Goal: Use online tool/utility: Use online tool/utility

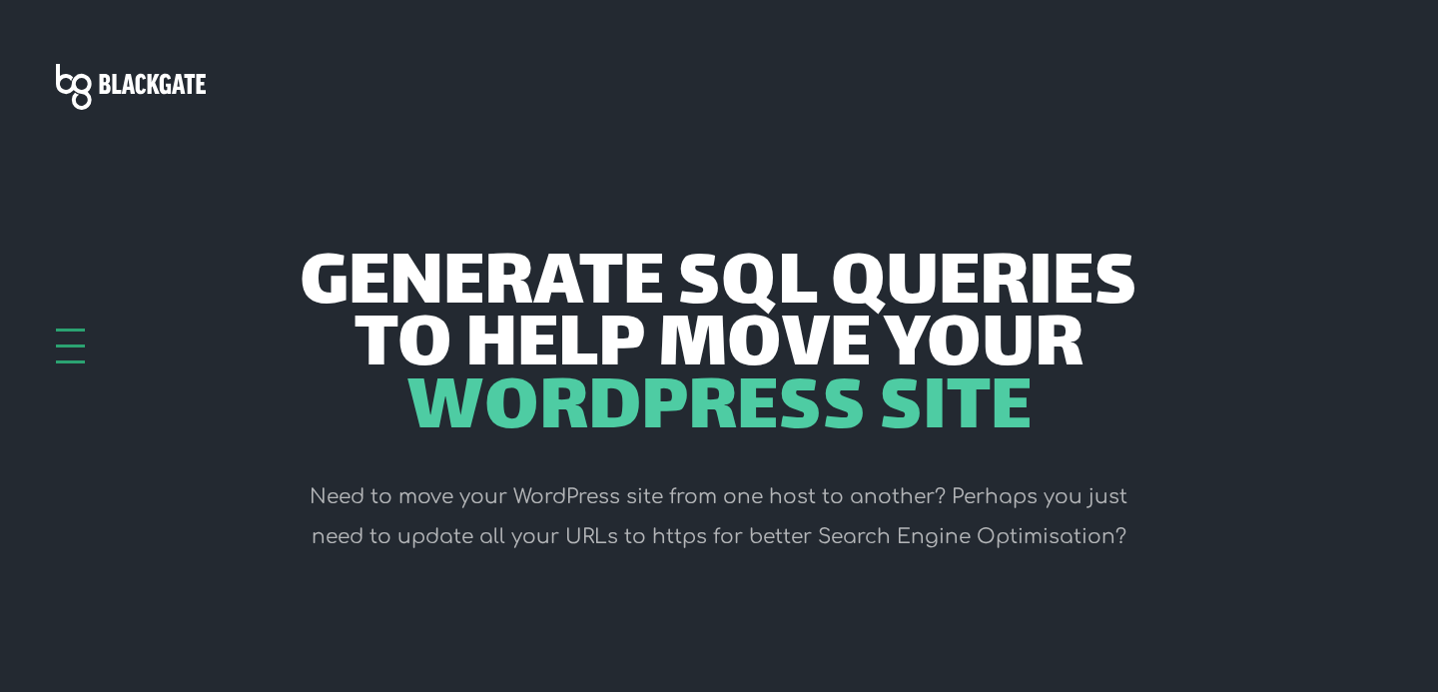
scroll to position [125, 0]
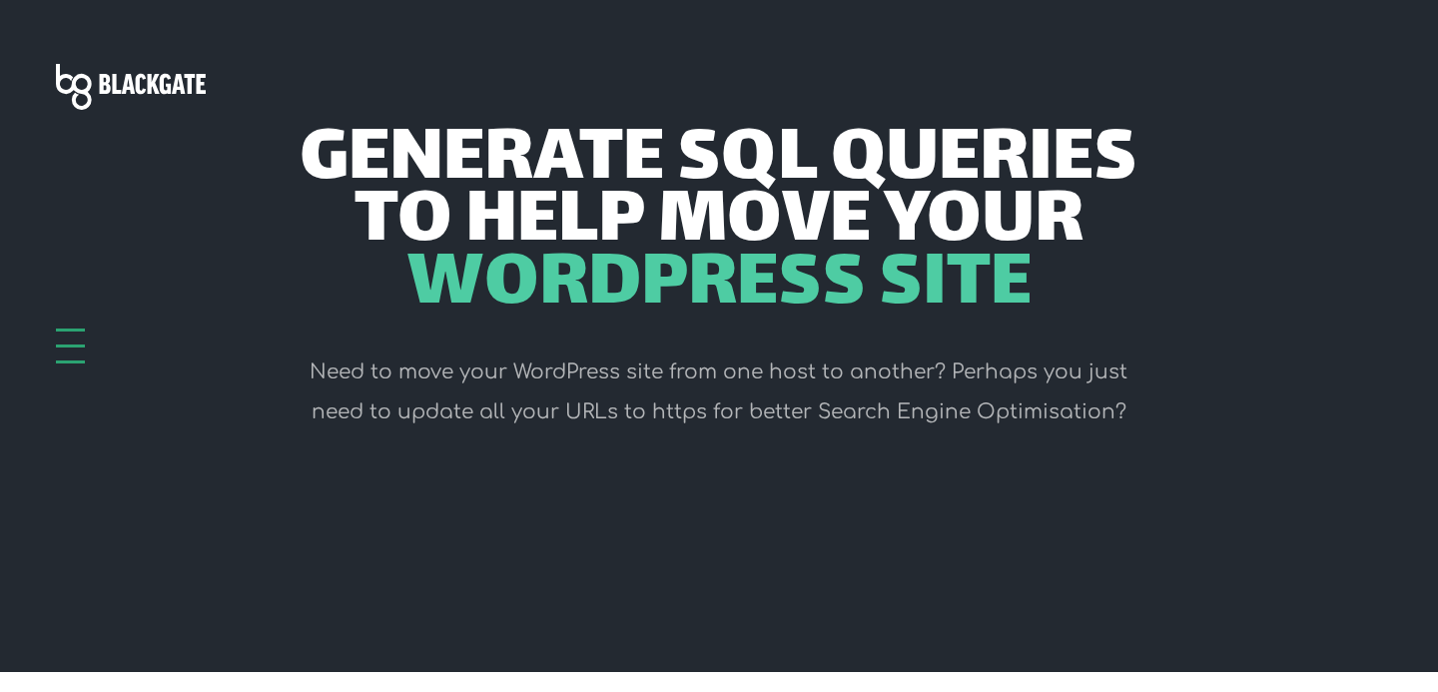
click at [76, 332] on div at bounding box center [70, 330] width 29 height 3
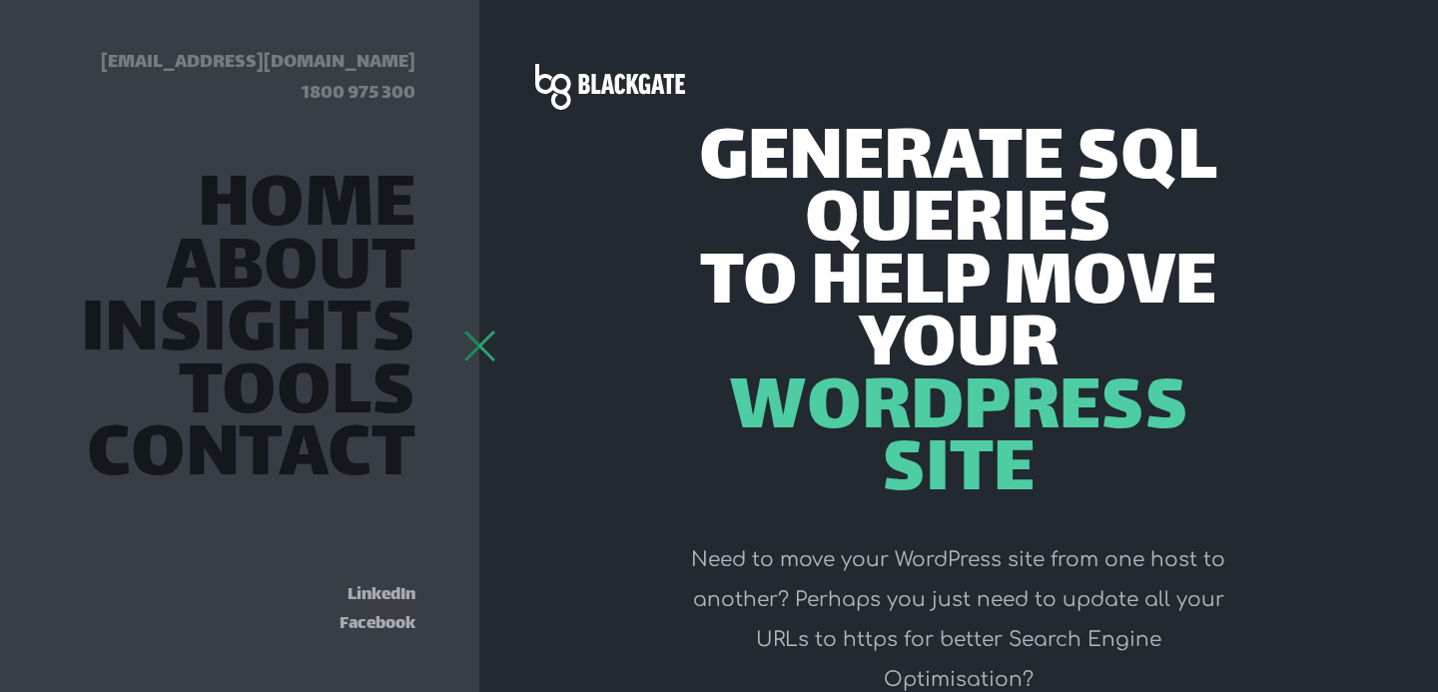
click at [496, 339] on header "Generate SQL Queries to help move your WordPress Site Need to move your WordPre…" at bounding box center [958, 407] width 959 height 1065
click at [471, 332] on div at bounding box center [479, 330] width 29 height 3
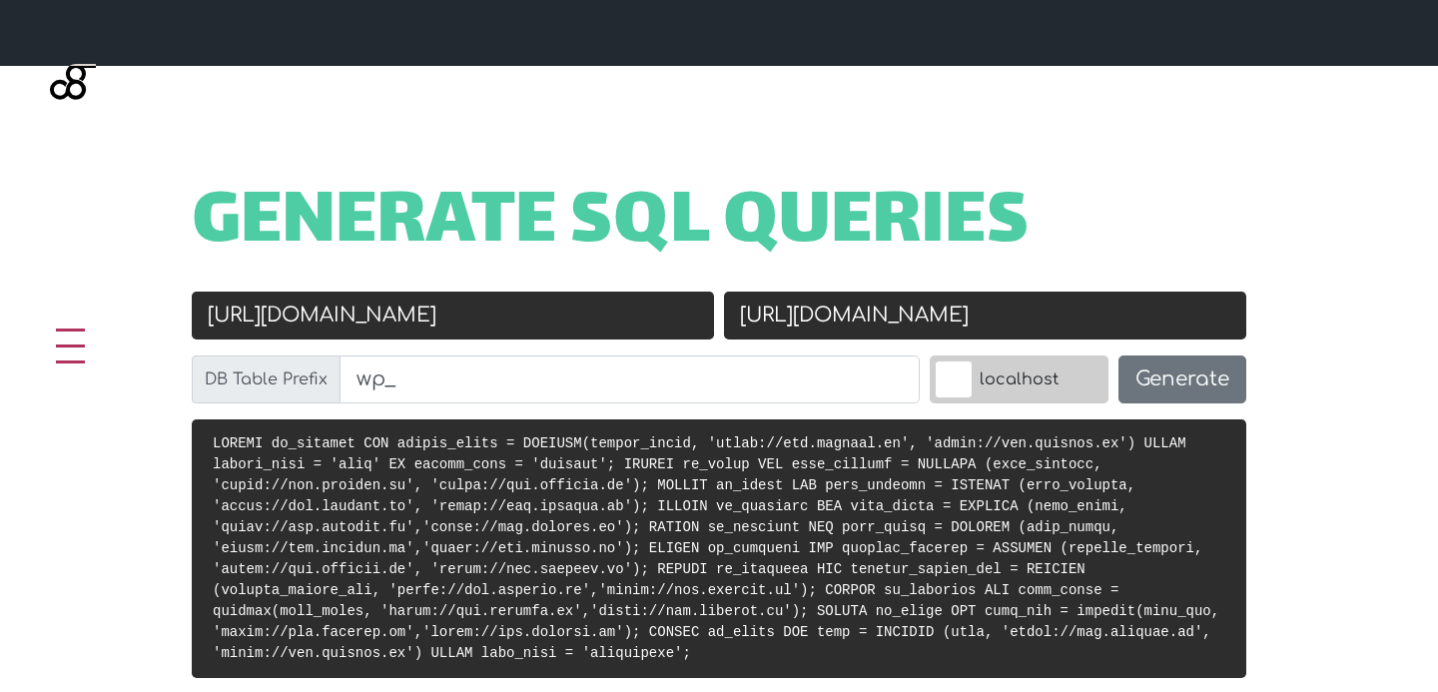
scroll to position [730, 0]
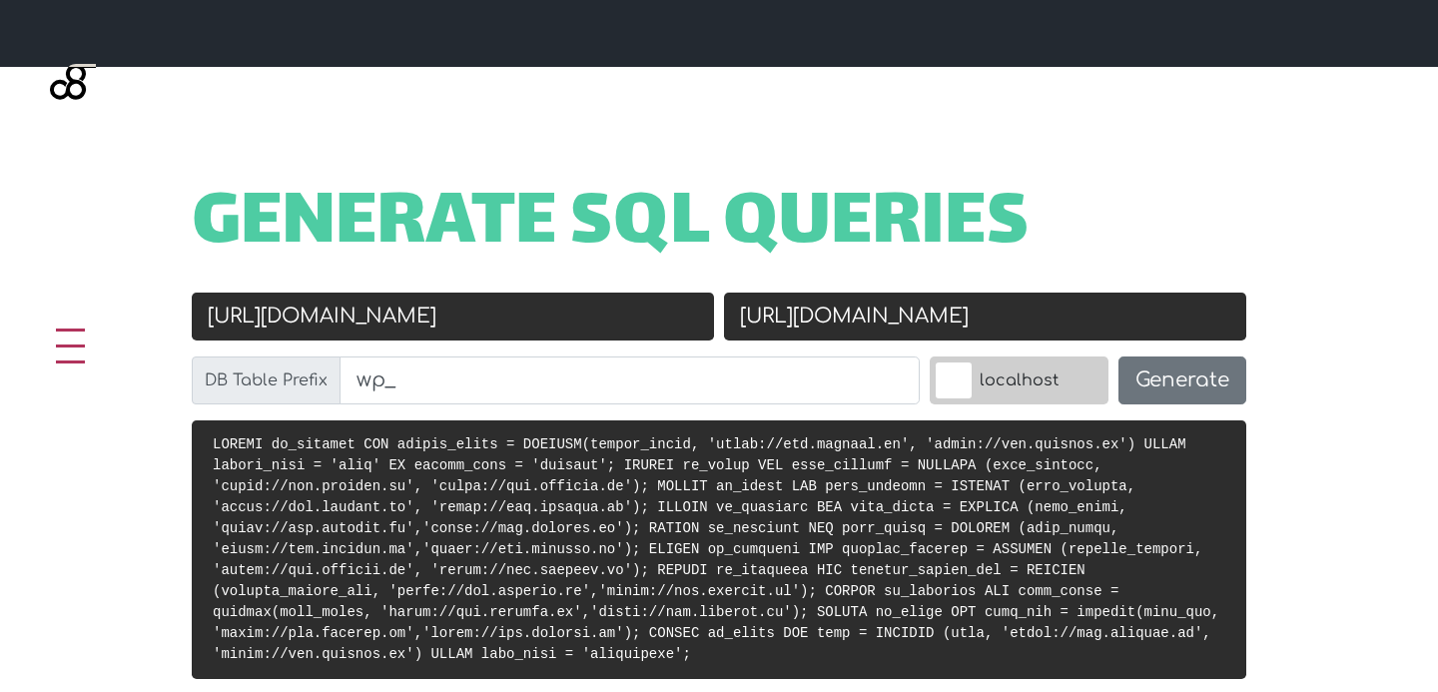
click at [494, 319] on input "https://www.roulify.it" at bounding box center [453, 317] width 522 height 48
click at [256, 325] on input "https://www.roulify.it" at bounding box center [453, 317] width 522 height 48
click at [265, 327] on input "https://www.roulify.it" at bounding box center [453, 317] width 522 height 48
click at [264, 324] on input "https://www.roulify.it" at bounding box center [453, 317] width 522 height 48
click at [263, 323] on input "https://www.roulify.it" at bounding box center [453, 317] width 522 height 48
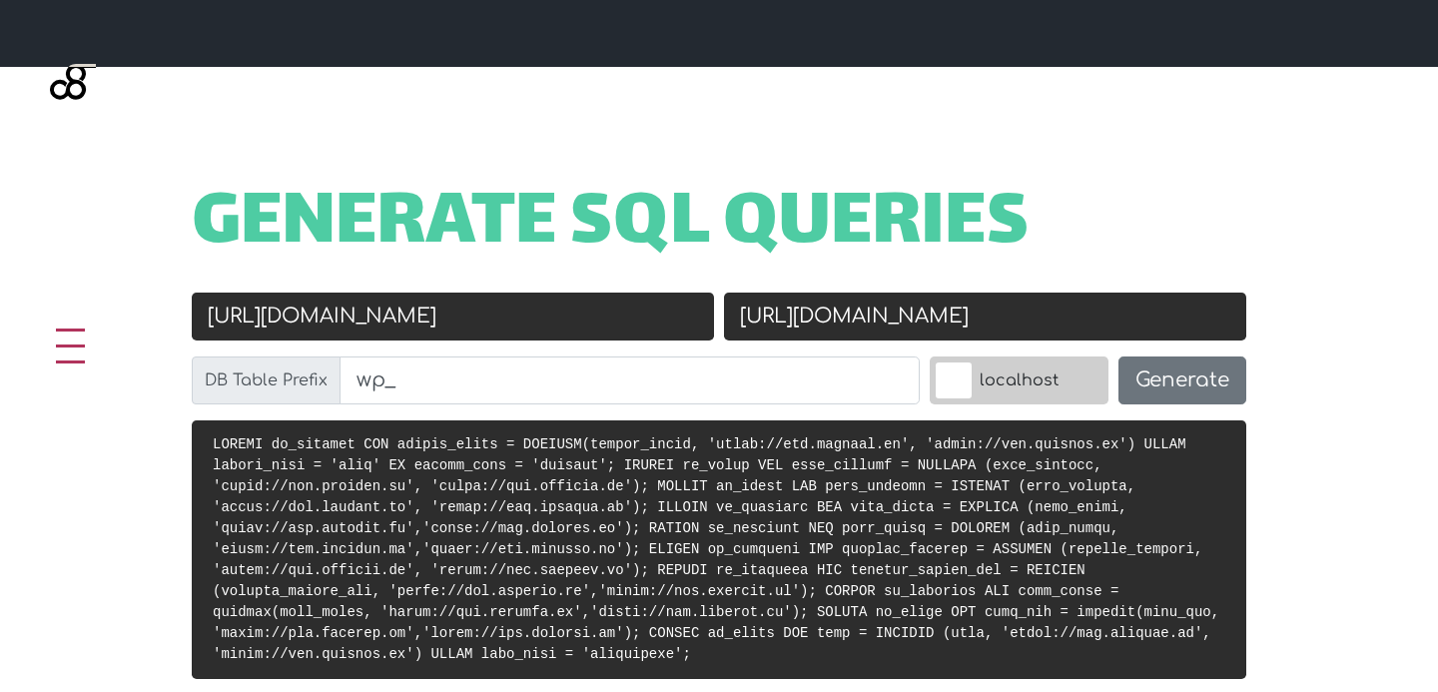
click at [322, 312] on input "https://www.roulify.it" at bounding box center [453, 317] width 522 height 48
click at [307, 316] on input "https://www.roulify.it" at bounding box center [453, 317] width 522 height 48
type input "[URL][DOMAIN_NAME]"
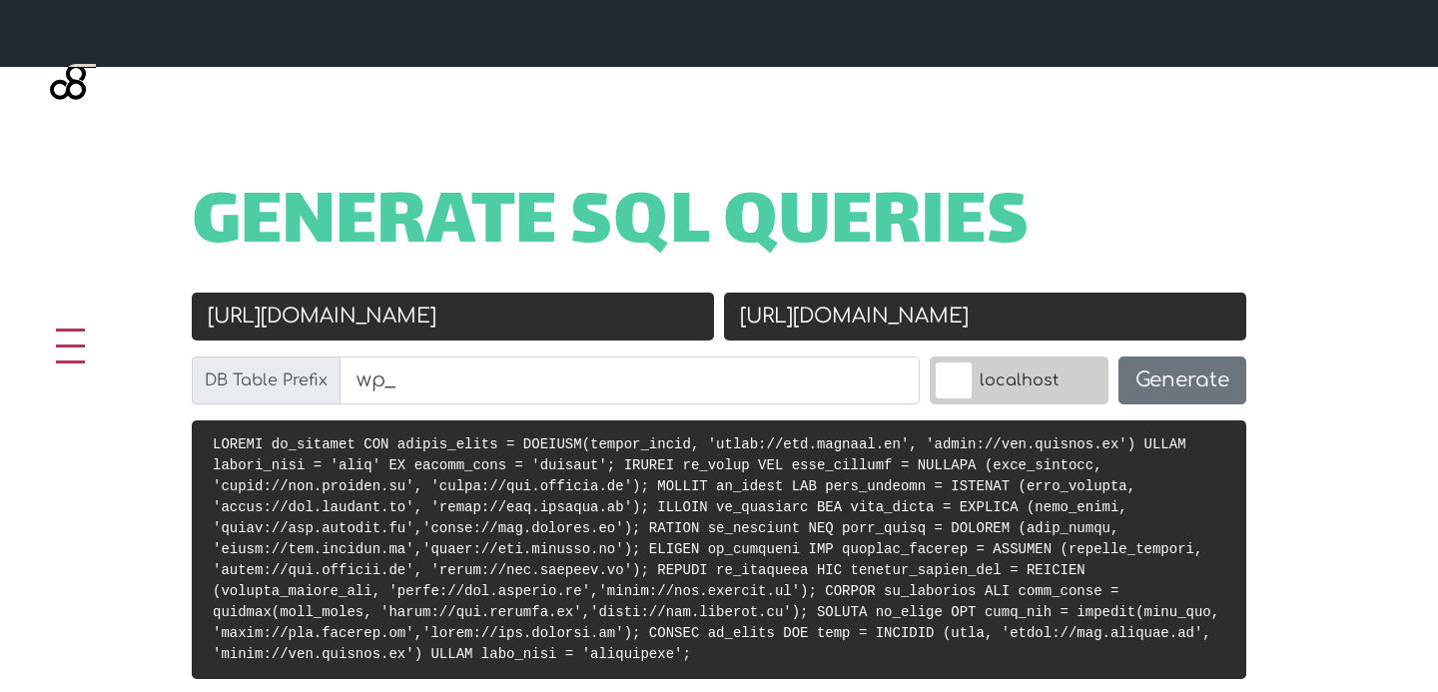
click at [794, 319] on input "[URL][DOMAIN_NAME]" at bounding box center [985, 317] width 522 height 48
type input "[URL][DOMAIN_NAME]"
click at [1181, 390] on button "Generate" at bounding box center [1183, 381] width 128 height 48
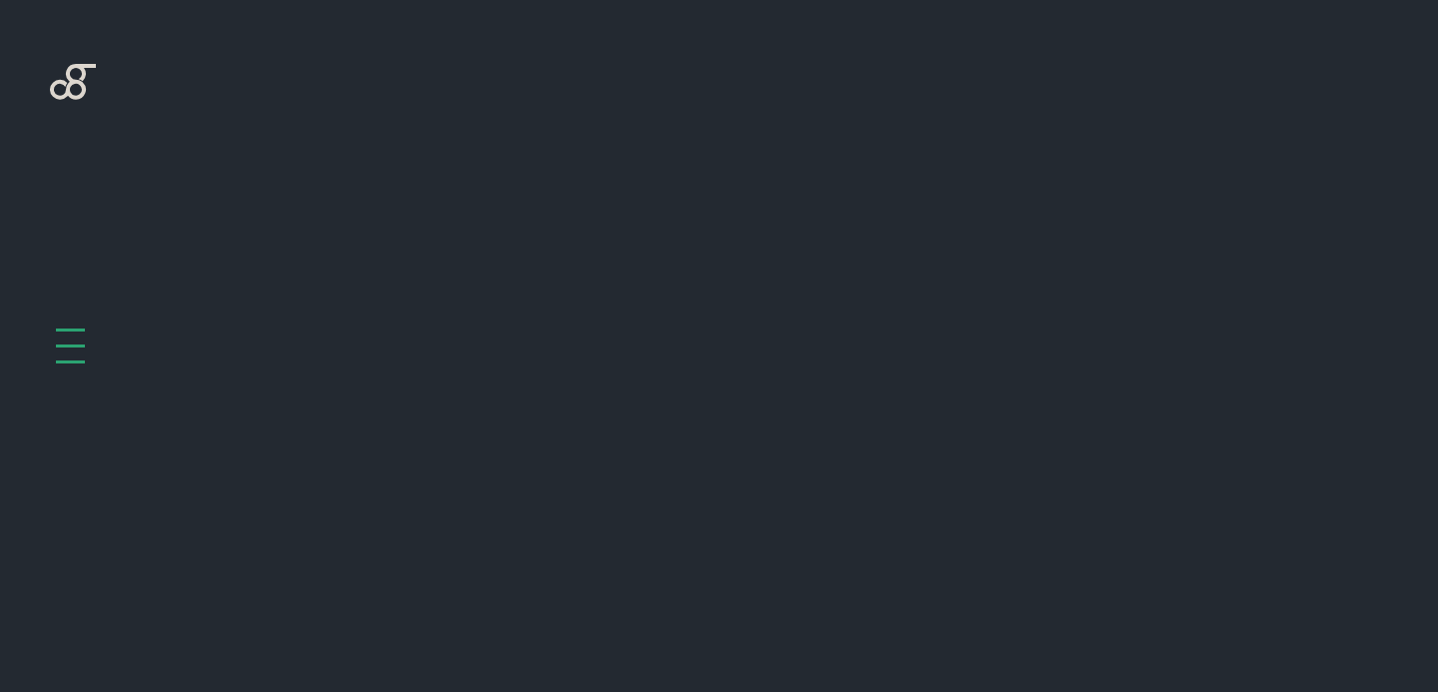
scroll to position [797, 0]
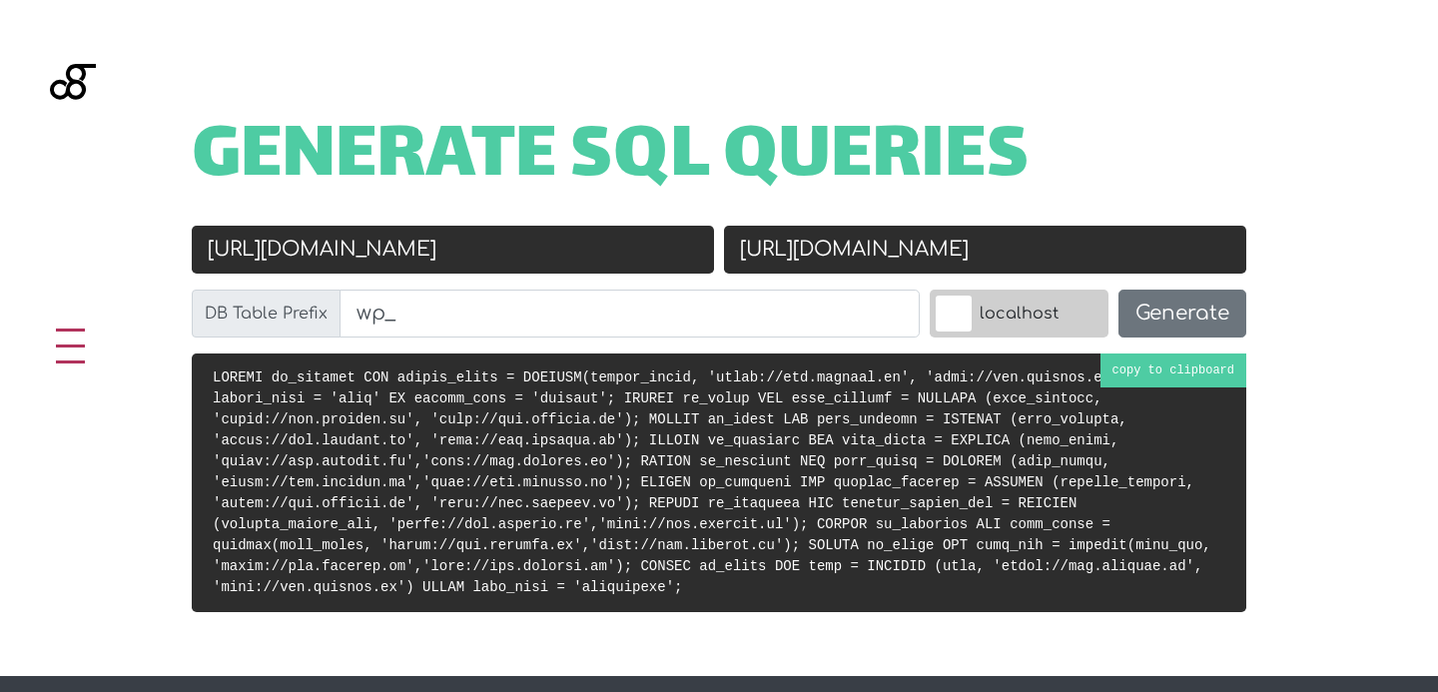
click at [1138, 373] on code at bounding box center [712, 483] width 999 height 226
click at [262, 253] on input "[URL][DOMAIN_NAME]" at bounding box center [453, 250] width 522 height 48
type input "[URL][DOMAIN_NAME]"
click at [782, 253] on input "[URL][DOMAIN_NAME]" at bounding box center [985, 250] width 522 height 48
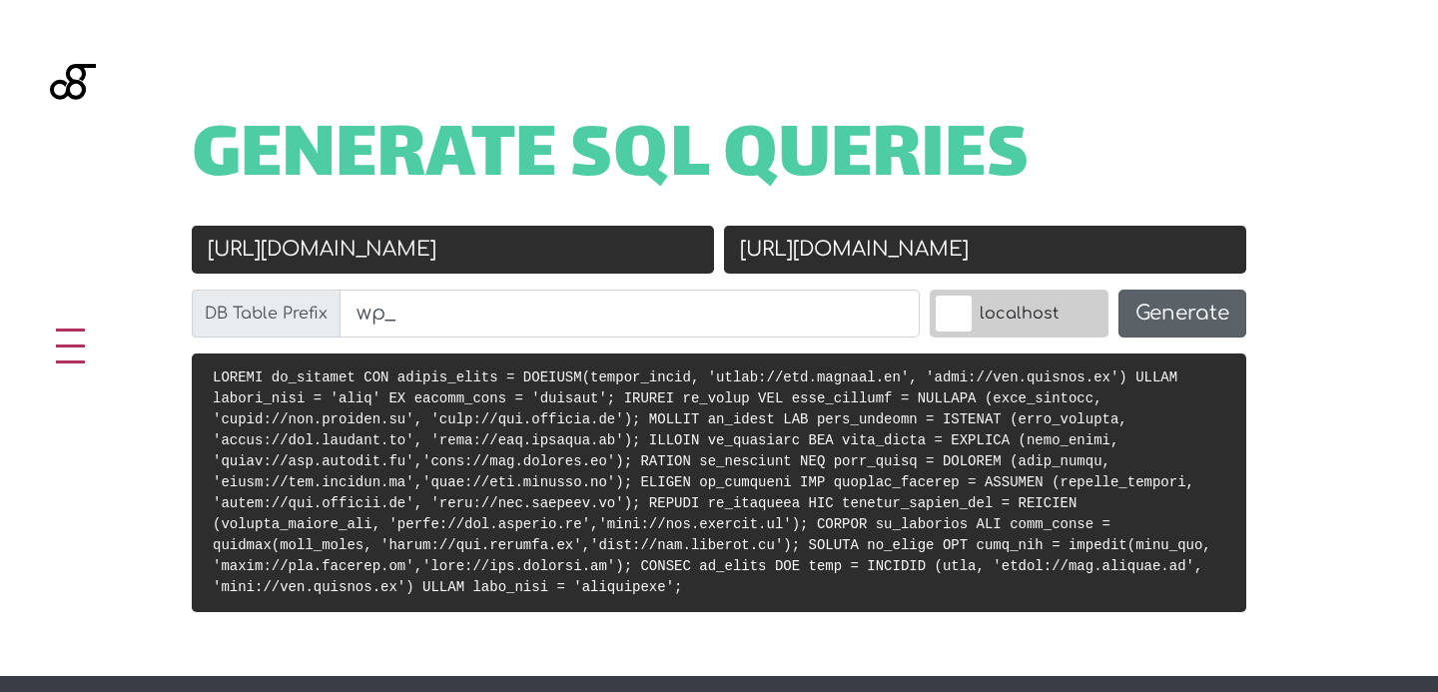
type input "[URL][DOMAIN_NAME]"
click at [1173, 297] on button "Generate" at bounding box center [1183, 314] width 128 height 48
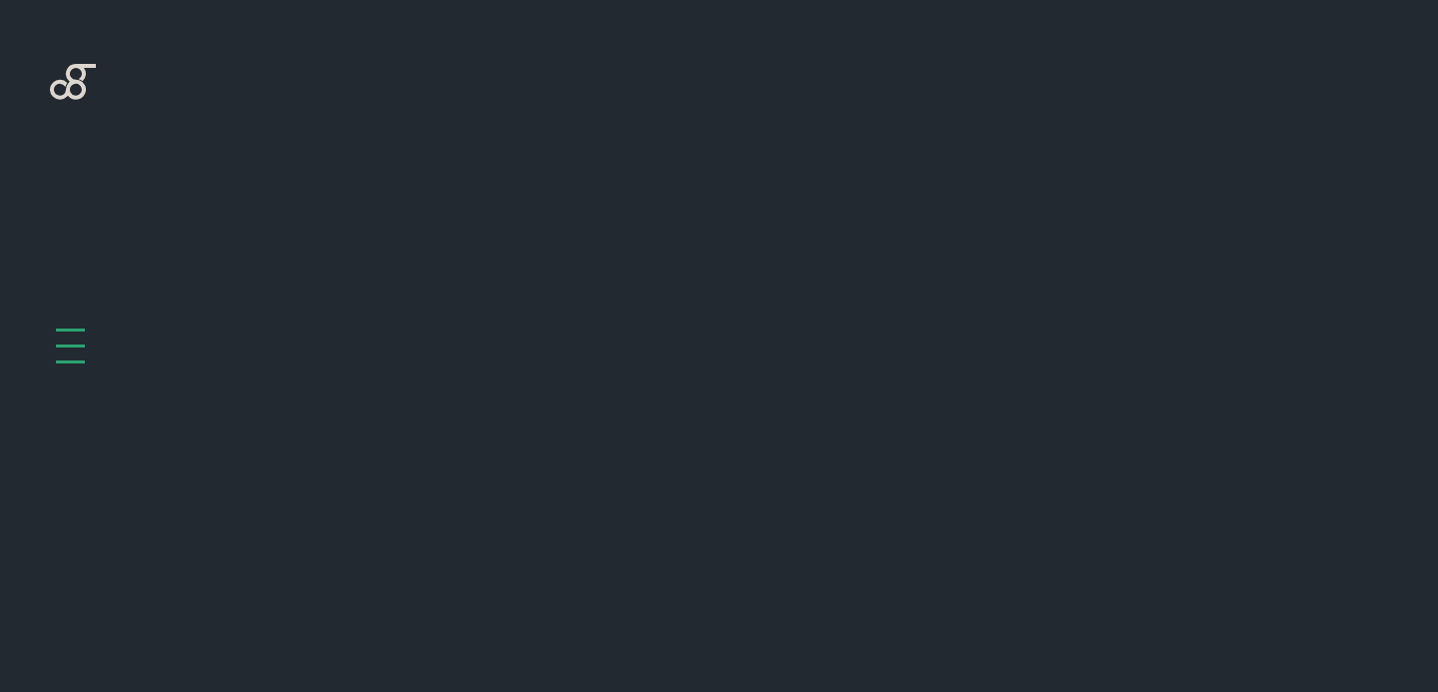
scroll to position [797, 0]
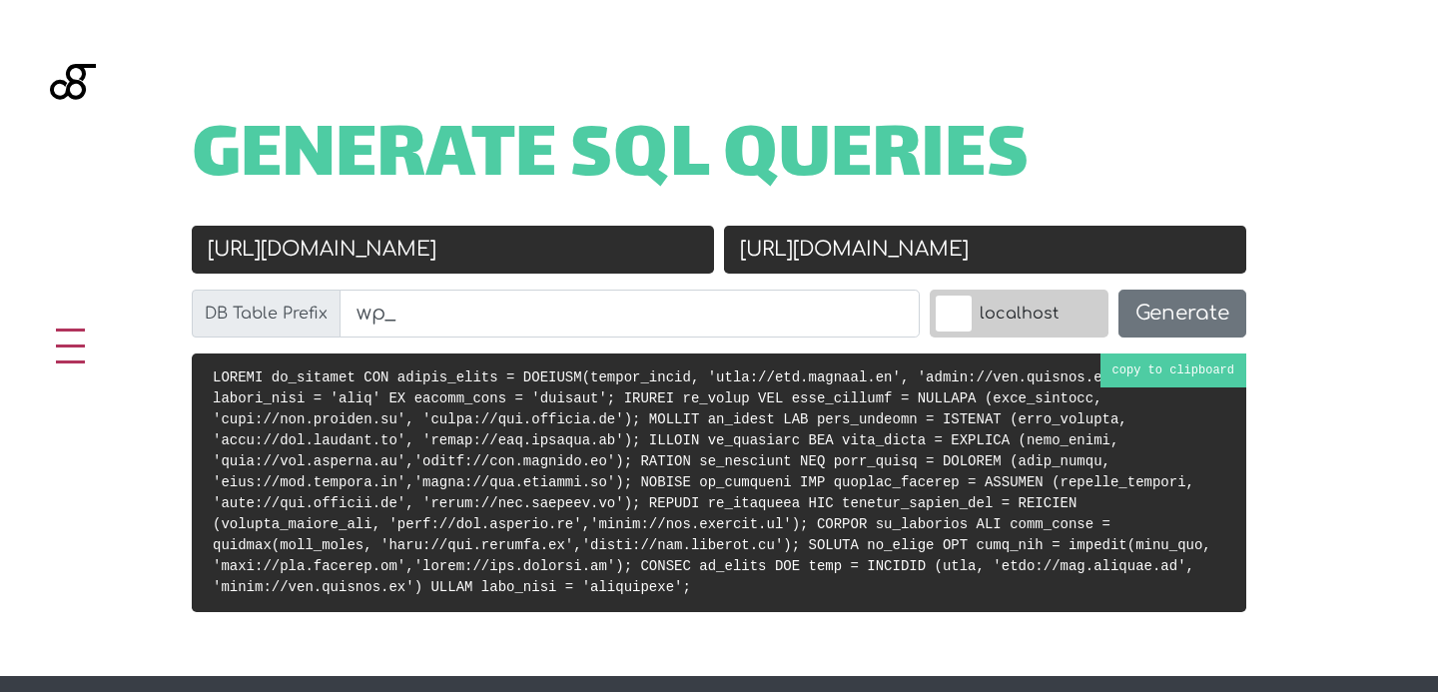
click at [1119, 380] on code at bounding box center [712, 483] width 999 height 226
